Goal: Information Seeking & Learning: Learn about a topic

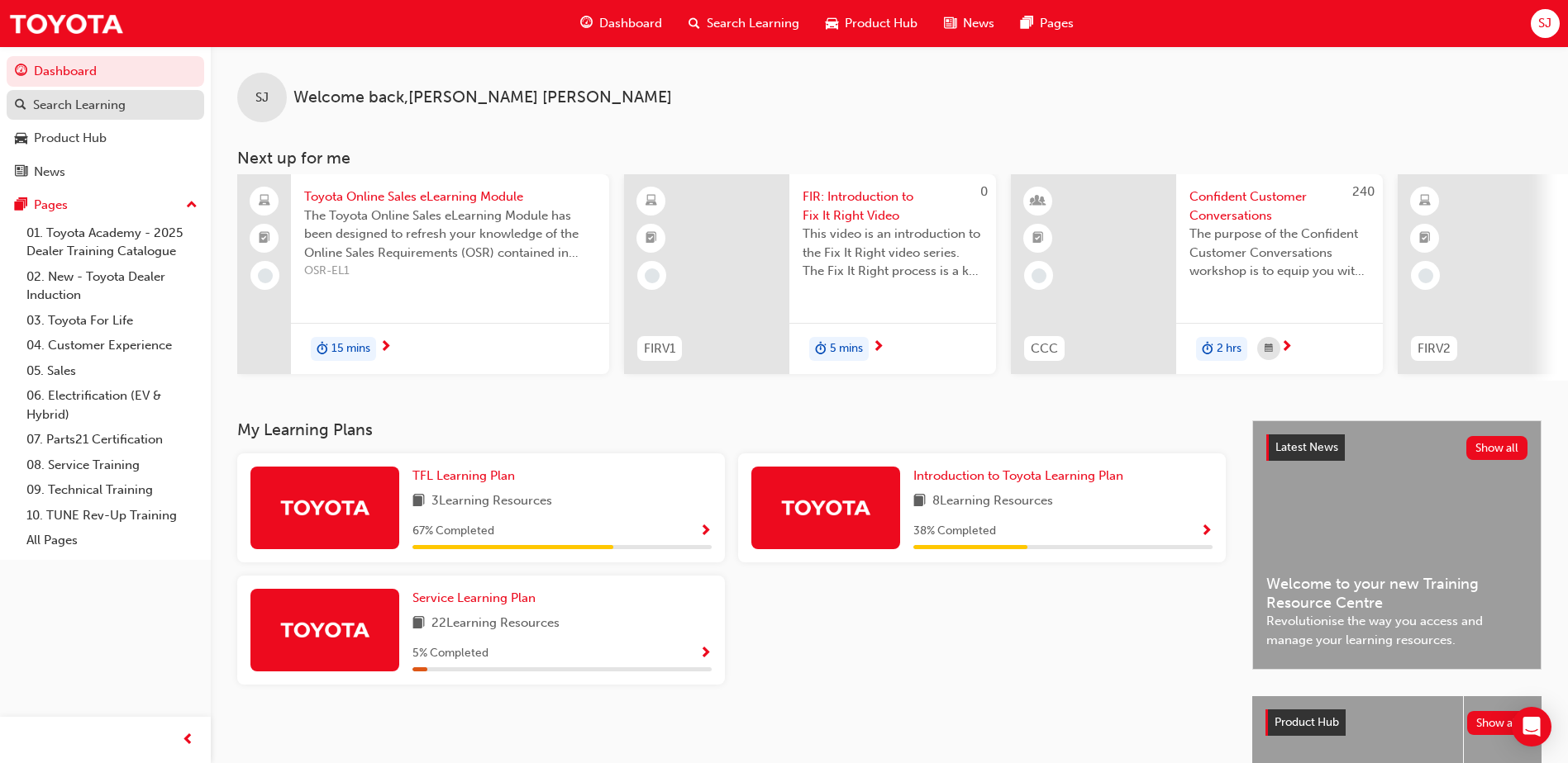
click at [90, 105] on div "Search Learning" at bounding box center [79, 105] width 93 height 19
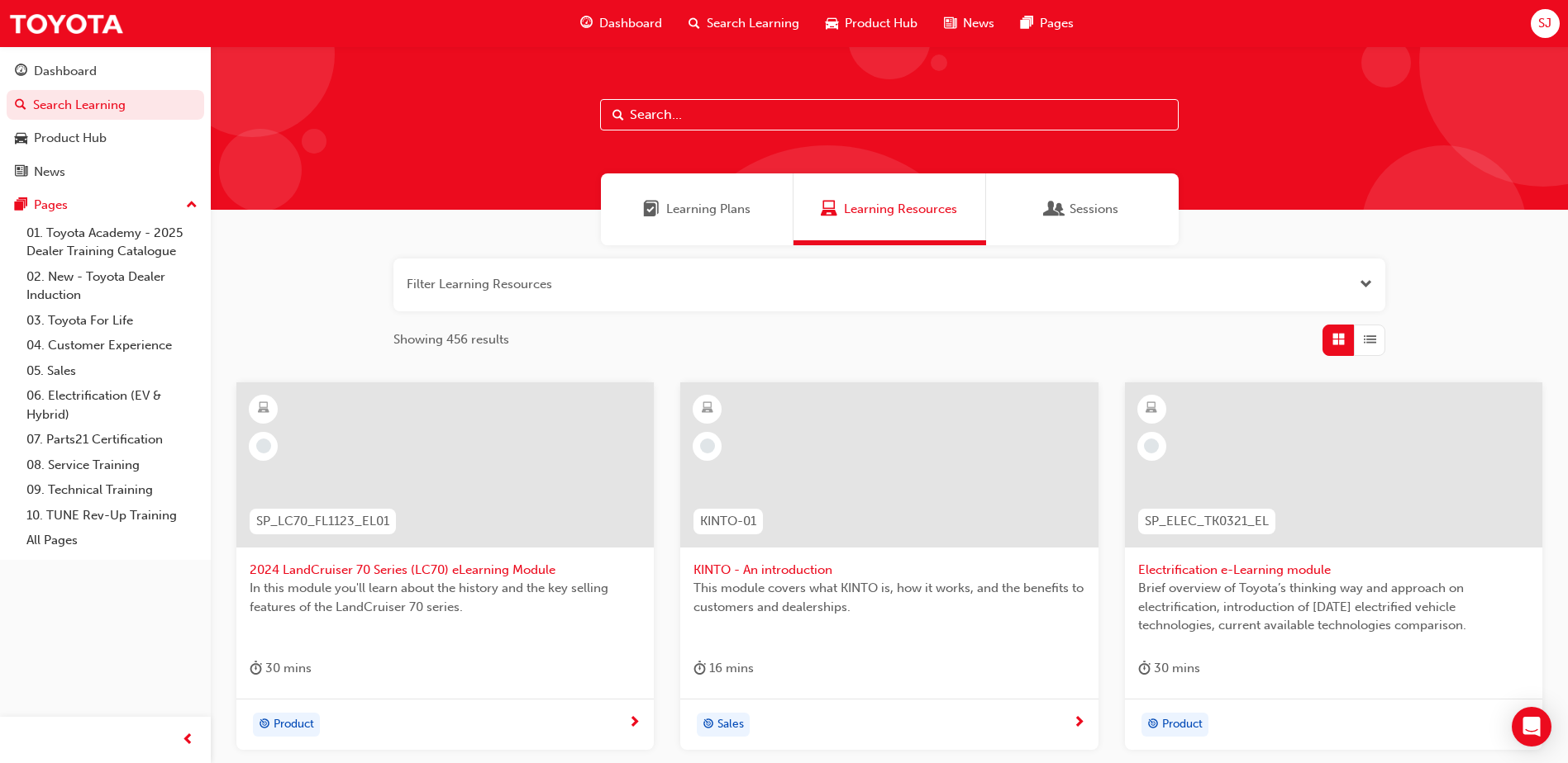
click at [679, 110] on input "text" at bounding box center [888, 114] width 578 height 31
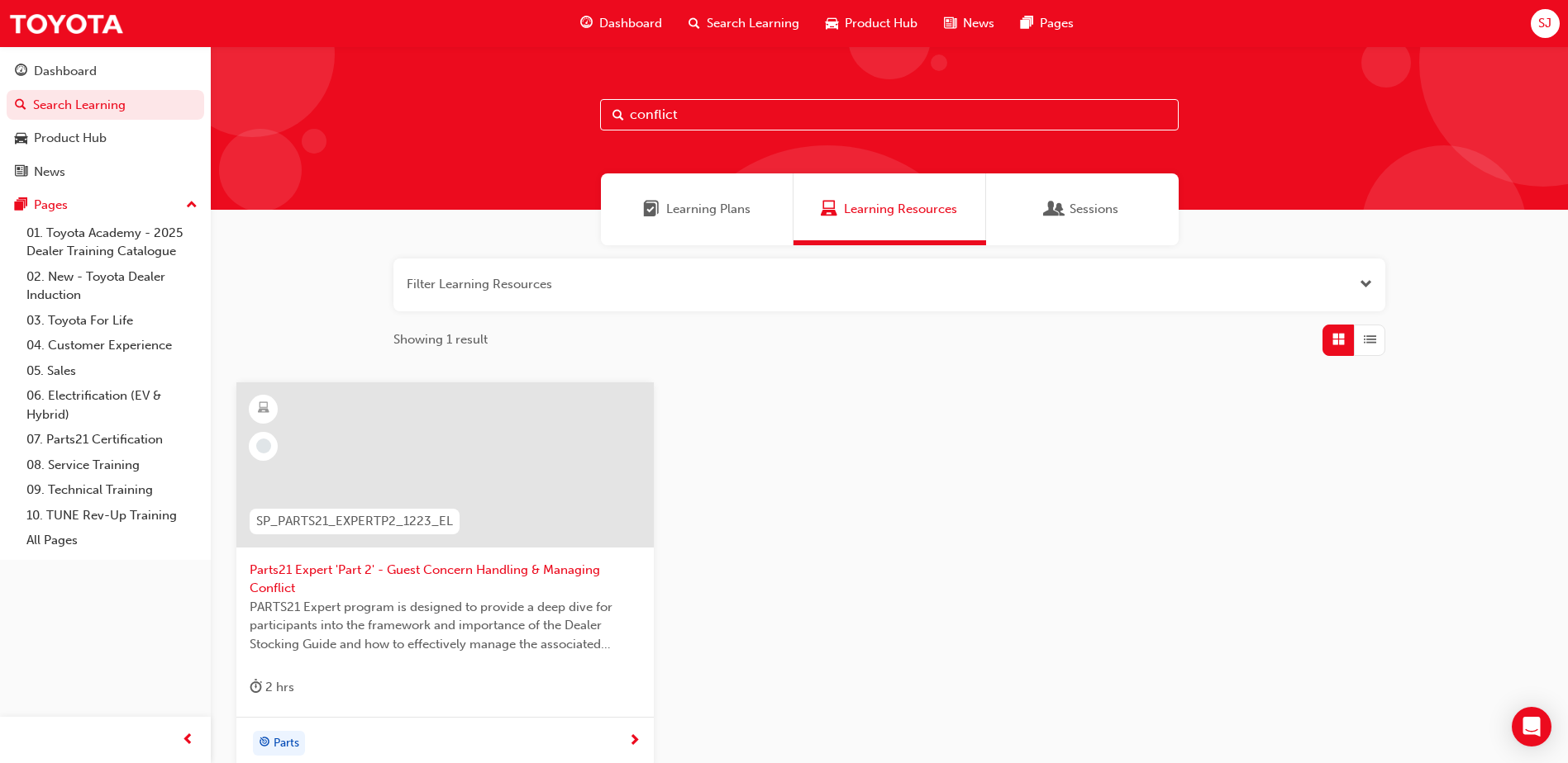
click at [711, 113] on input "conflict" at bounding box center [888, 114] width 578 height 31
type input "c"
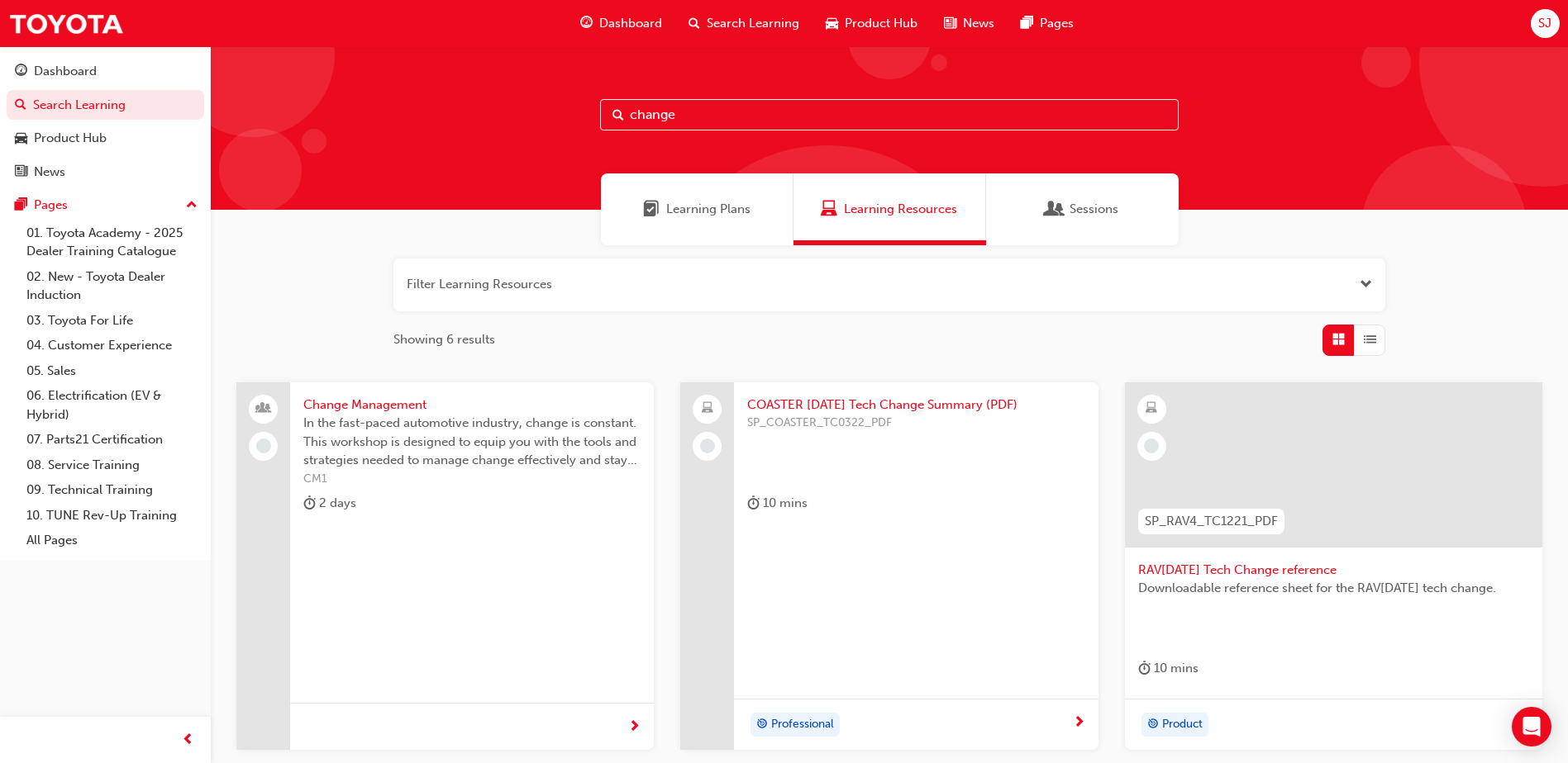
type input "change"
click at [396, 405] on span "Change Management" at bounding box center [471, 404] width 337 height 19
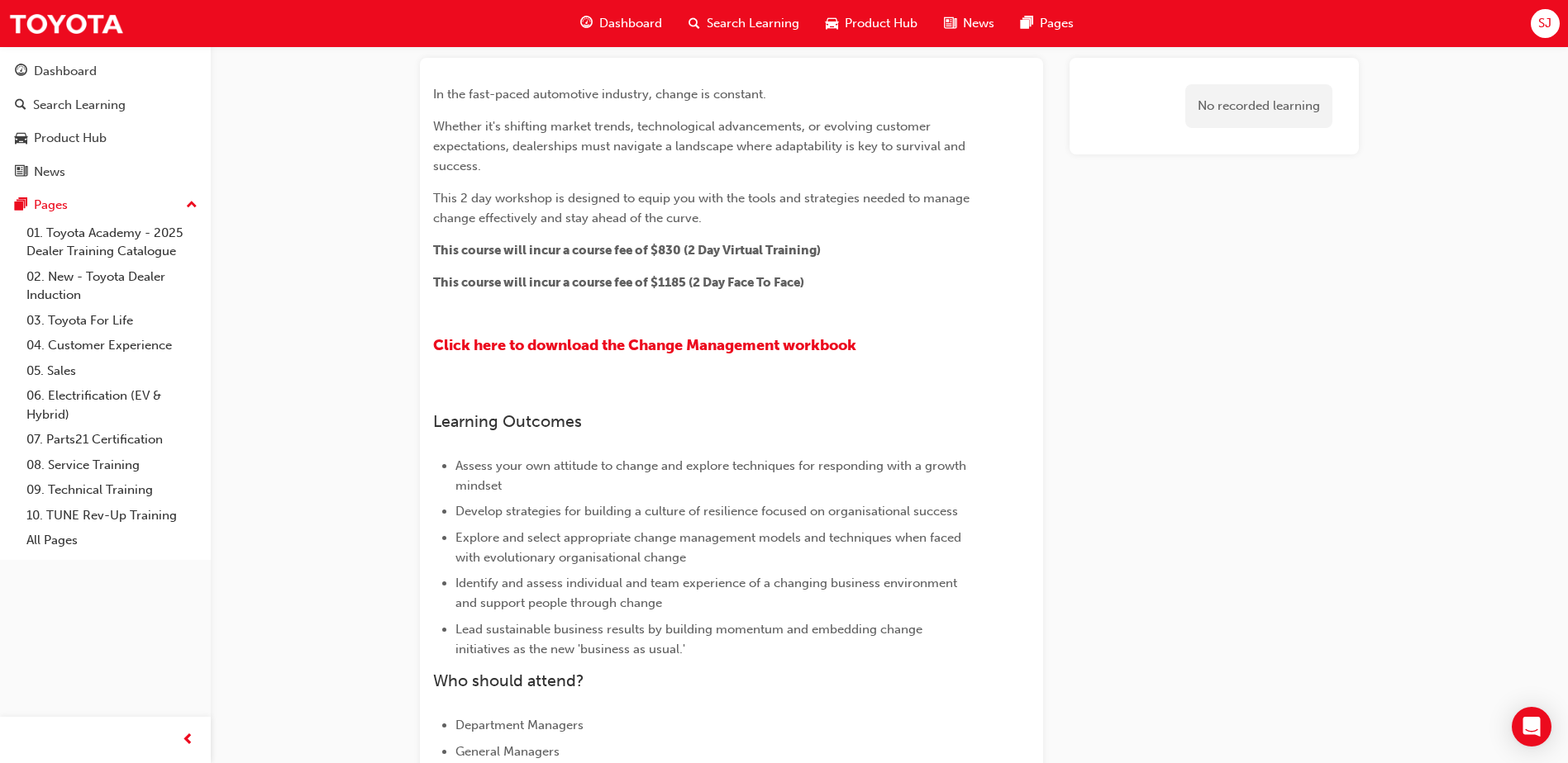
scroll to position [70, 0]
